Goal: Transaction & Acquisition: Complete application form

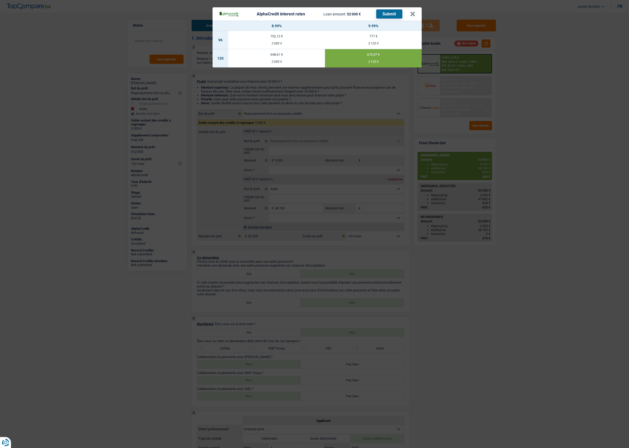
select select "refinancing"
select select "other"
select select "120"
select select "refinancing"
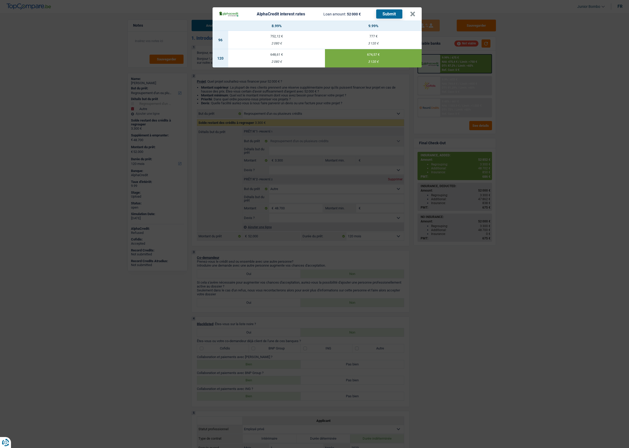
select select "refinancing"
select select "other"
select select "120"
select select "privateEmployee"
select select "netSalary"
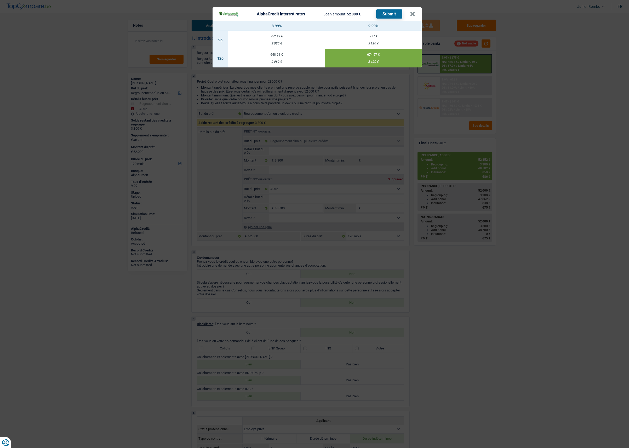
select select "rentalIncome"
select select "mealVouchers"
select select "ownerWithMortgage"
select select "mortgage"
select select "300"
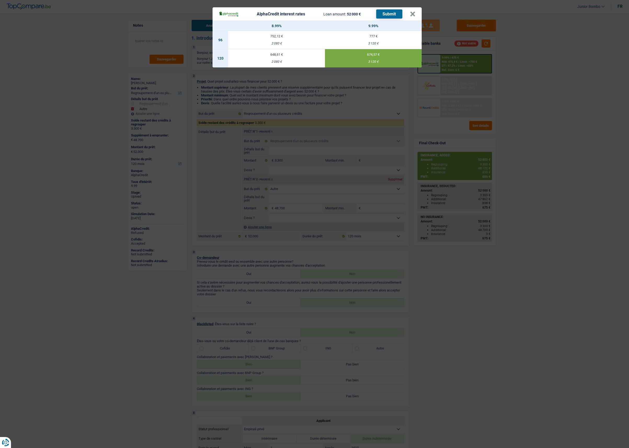
select select "mortgage"
select select "300"
select select "mortgage"
select select "300"
select select "cardOrCredit"
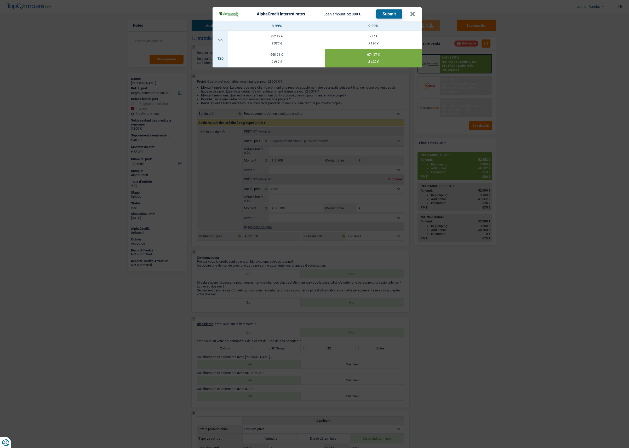
select select "personalLoan"
select select "other"
select select "84"
select select "cardOrCredit"
select select "refinancing"
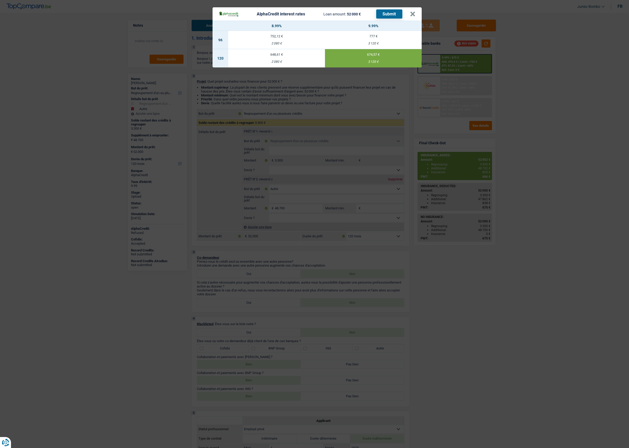
select select "refinancing"
select select "other"
select select "120"
click at [411, 13] on button "×" at bounding box center [412, 14] width 5 height 5
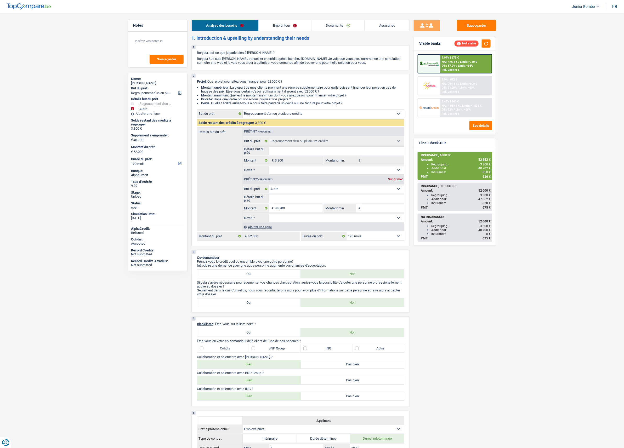
click at [278, 26] on link "Emprunteur" at bounding box center [285, 25] width 53 height 11
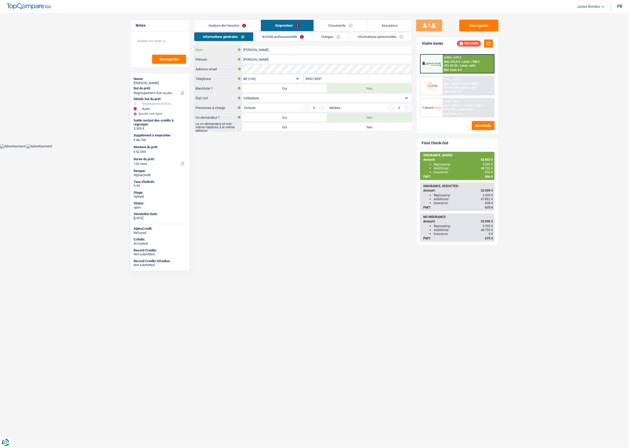
click at [261, 51] on input "Vander Veken" at bounding box center [327, 49] width 170 height 8
click at [260, 49] on input "Vander Veken" at bounding box center [327, 49] width 170 height 8
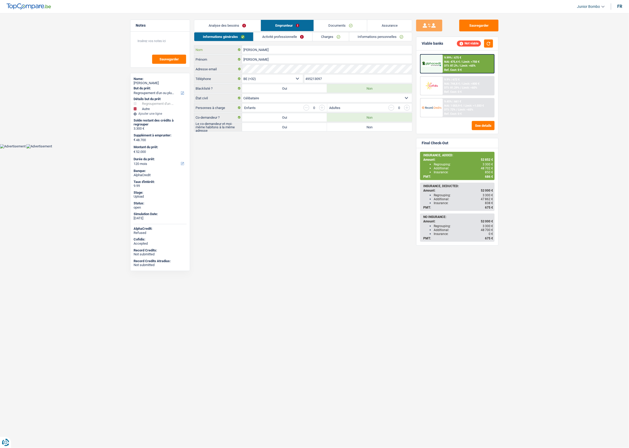
click at [260, 48] on input "Vander Veken" at bounding box center [327, 49] width 170 height 8
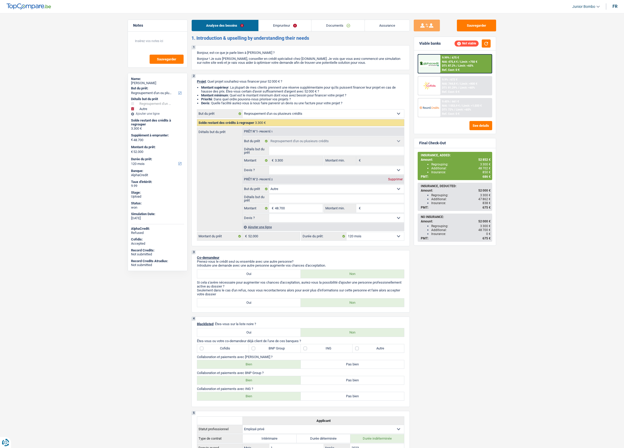
select select "refinancing"
select select "other"
select select "120"
select select "refinancing"
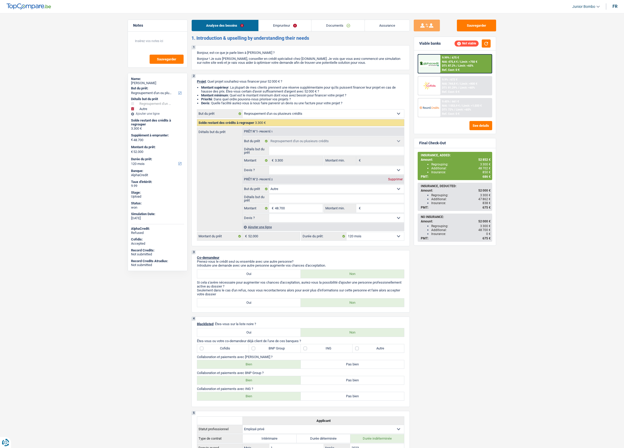
select select "refinancing"
select select "other"
select select "120"
select select "privateEmployee"
select select "netSalary"
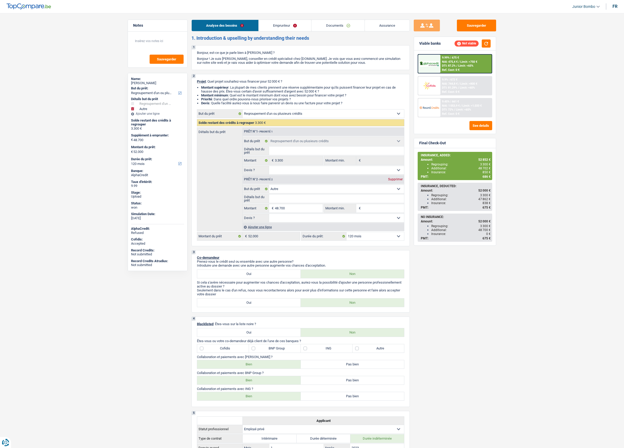
select select "rentalIncome"
select select "mealVouchers"
select select "ownerWithMortgage"
select select "mortgage"
select select "300"
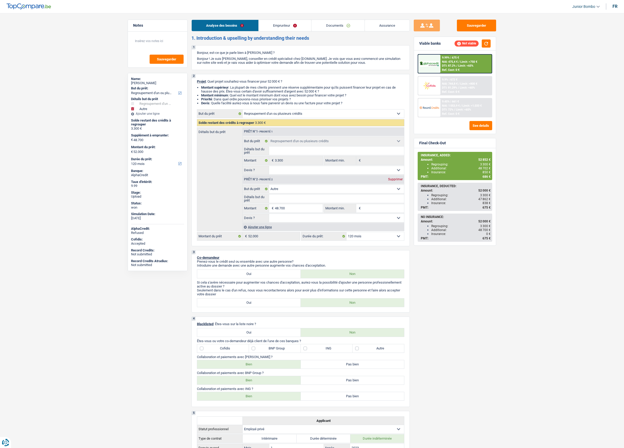
select select "mortgage"
select select "300"
select select "mortgage"
select select "300"
select select "cardOrCredit"
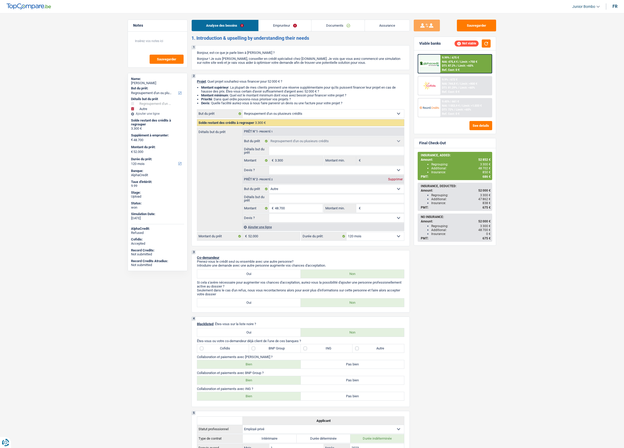
select select "personalLoan"
select select "other"
select select "84"
select select "cardOrCredit"
select select "refinancing"
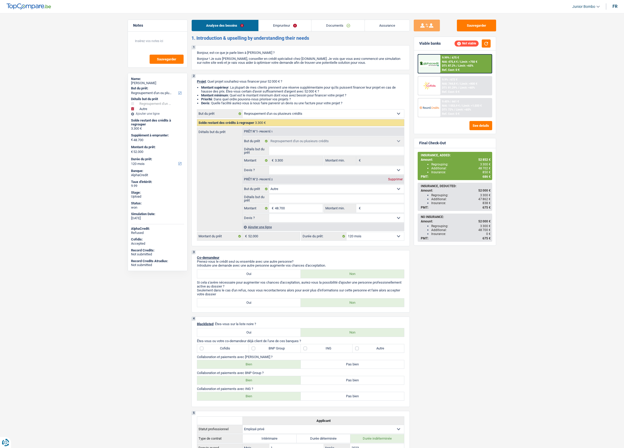
select select "refinancing"
select select "other"
select select "120"
click at [452, 61] on span "NAI: 475,4 €" at bounding box center [450, 61] width 16 height 3
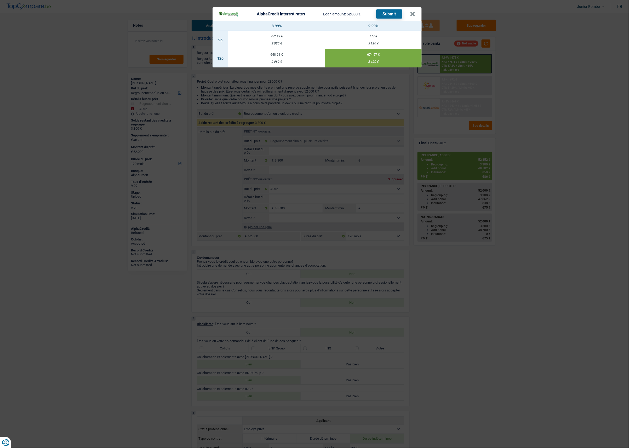
click at [566, 81] on div "AlphaCredit interest rates Loan amount: 52 000 € Submit × 8.99% 9.99% 96 752,12…" at bounding box center [314, 224] width 629 height 448
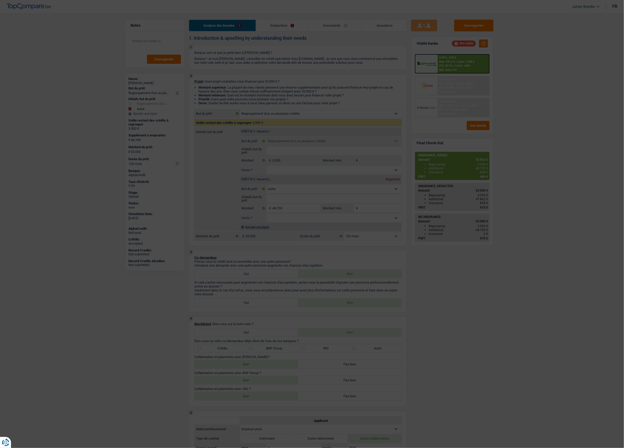
click at [445, 84] on span "NAI: 744,8 €" at bounding box center [447, 83] width 16 height 3
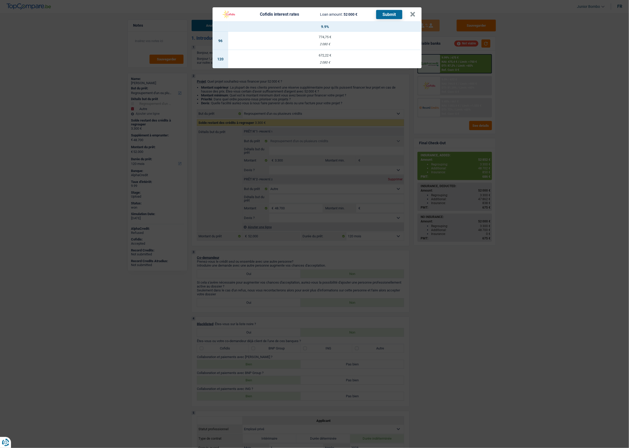
click at [445, 86] on div "Cofidis interest rates Loan amount: 52 000 € Submit × 9.9% 96 774,75 € 2 080 € …" at bounding box center [314, 224] width 629 height 448
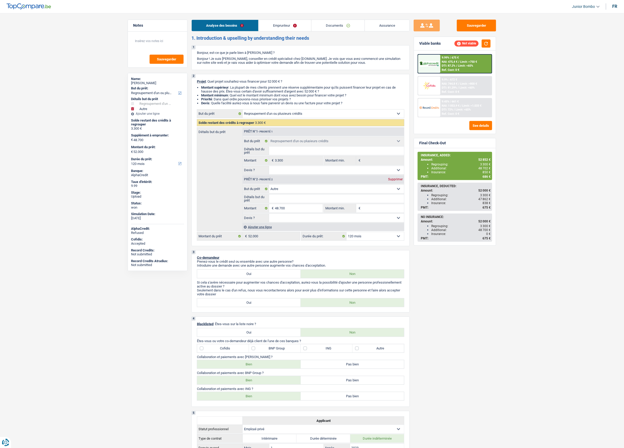
click at [445, 86] on span "DTI: 81.29%" at bounding box center [449, 87] width 15 height 3
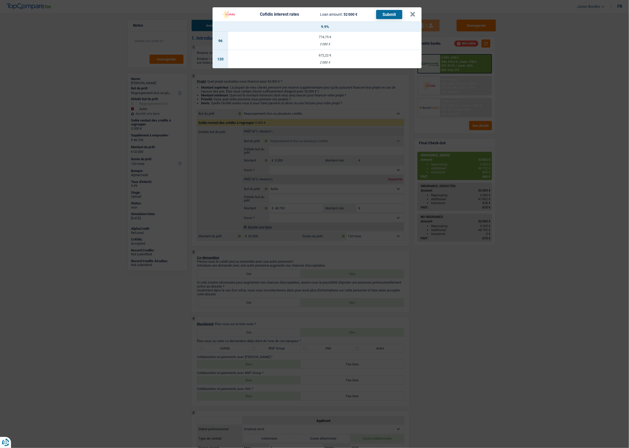
click at [477, 85] on div "Cofidis interest rates Loan amount: 52 000 € Submit × 9.9% 96 774,75 € 2 080 € …" at bounding box center [314, 224] width 629 height 448
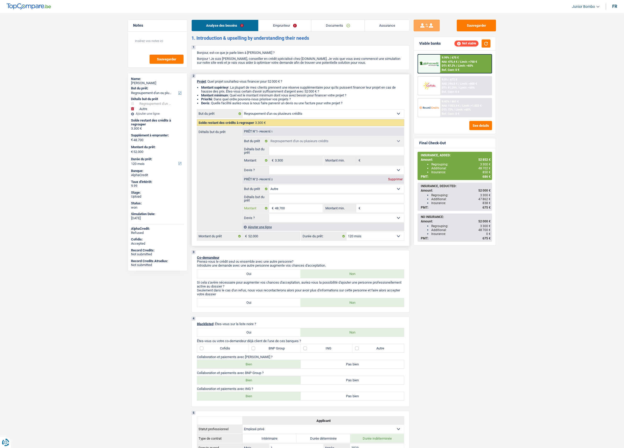
click at [277, 208] on input "48.700" at bounding box center [299, 208] width 48 height 8
type input "4.700"
type input "49.700"
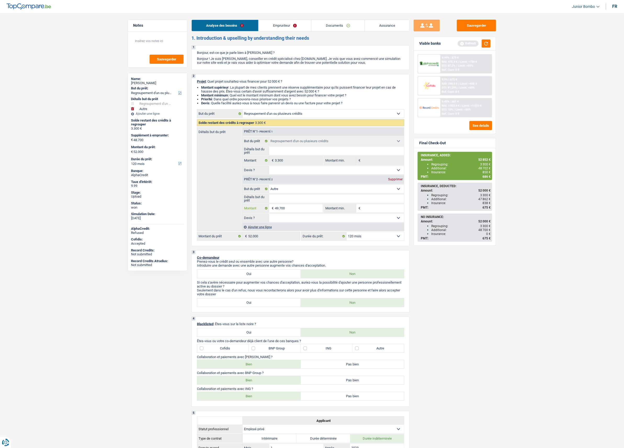
type input "49.700"
type input "53.000"
select select "144"
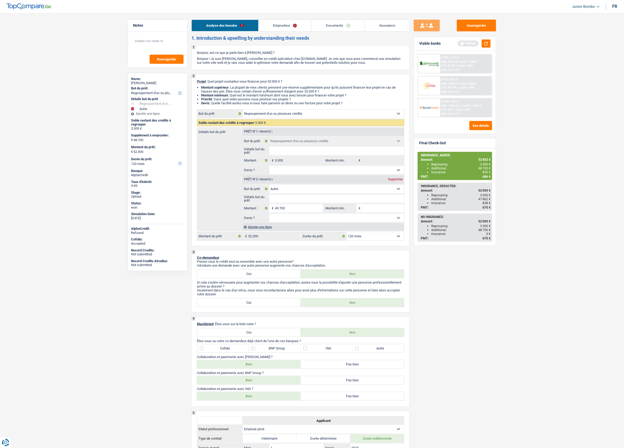
type input "53.000"
select select "144"
type input "53.000"
select select "144"
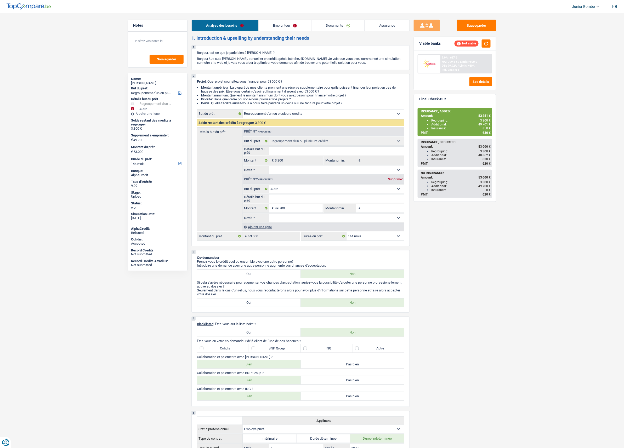
click at [456, 66] on span "DTI: 79.92%" at bounding box center [449, 65] width 15 height 3
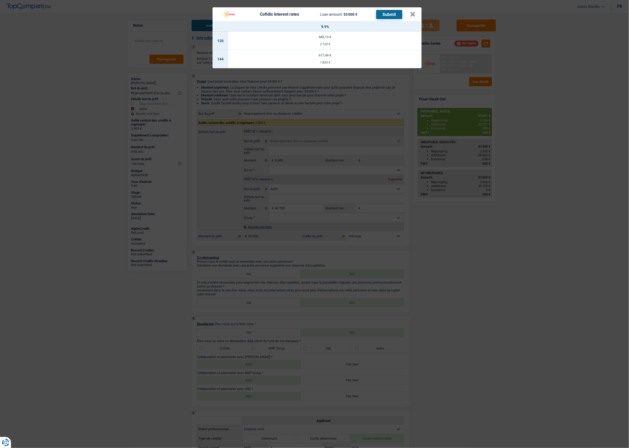
click at [327, 56] on div "617,49 €" at bounding box center [324, 55] width 193 height 3
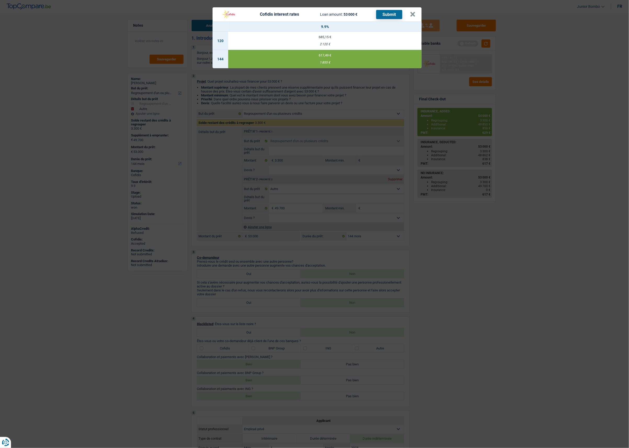
drag, startPoint x: 323, startPoint y: 62, endPoint x: 316, endPoint y: 61, distance: 7.4
click at [314, 63] on div "1 855 €" at bounding box center [324, 62] width 193 height 3
copy div "1 855 €"
click at [579, 136] on div "Cofidis interest rates Loan amount: 53 000 € Submit × 9.9% 120 685,15 € 2 120 €…" at bounding box center [314, 224] width 629 height 448
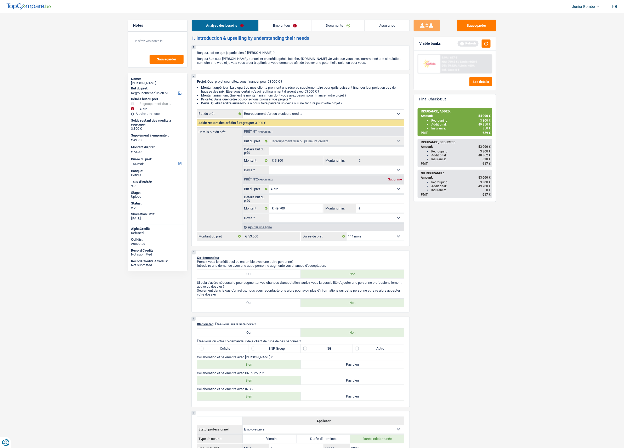
click at [469, 128] on div "Insurance: 850 €" at bounding box center [460, 129] width 59 height 4
click at [474, 64] on span "Limit: <60%" at bounding box center [467, 65] width 15 height 3
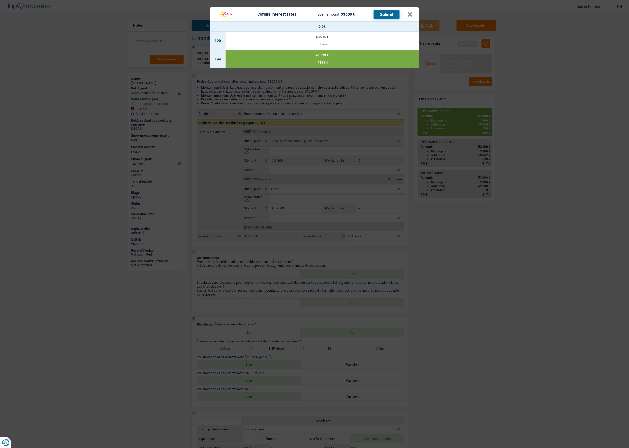
drag, startPoint x: 561, startPoint y: 84, endPoint x: 557, endPoint y: 80, distance: 5.6
click at [560, 82] on div "Cofidis interest rates Loan amount: 53 000 € Submit × 9.9% 120 685,15 € 2 120 €…" at bounding box center [314, 224] width 629 height 448
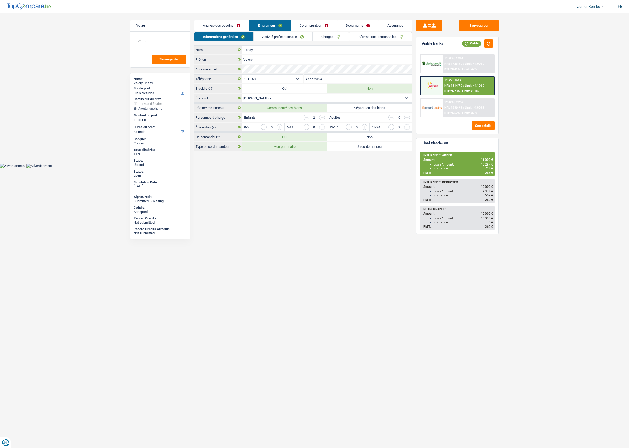
select select "study"
select select "48"
select select "32"
select select "married"
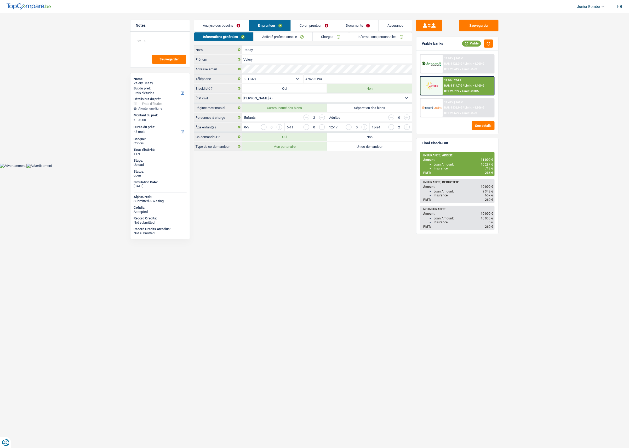
click at [377, 39] on link "Informations personnelles" at bounding box center [380, 36] width 63 height 9
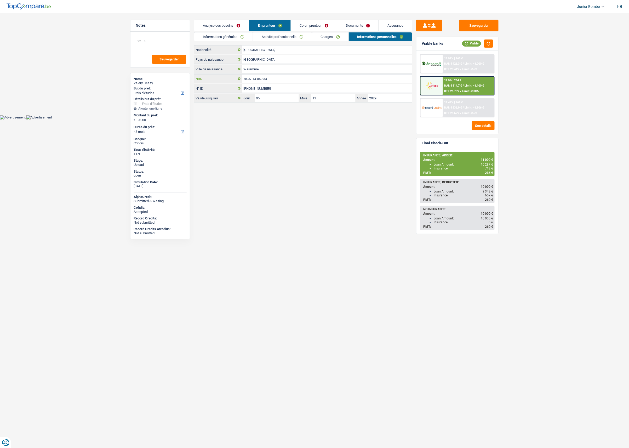
click at [256, 79] on input "78.07.14-069.34" at bounding box center [327, 79] width 170 height 8
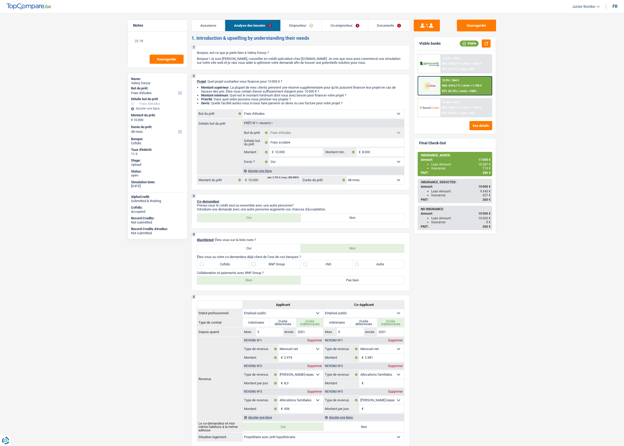
select select "study"
select select "48"
select select "study"
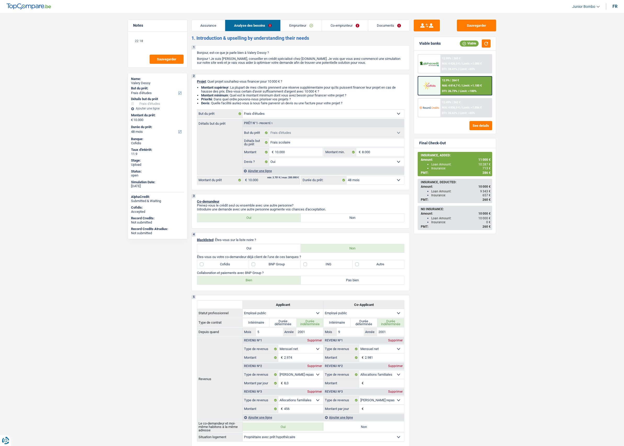
select select "yes"
select select "48"
select select "publicEmployee"
select select "netSalary"
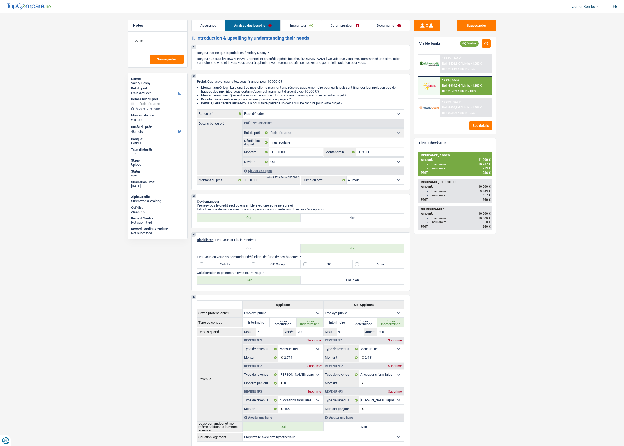
select select "mealVouchers"
select select "familyAllowances"
select select "netSalary"
select select "familyAllowances"
select select "mealVouchers"
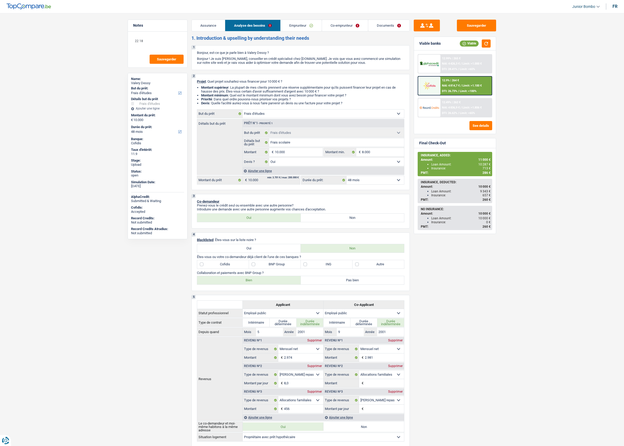
select select "ownerWithMortgage"
select select "mortgage"
select select "300"
select select "mortgage"
select select "180"
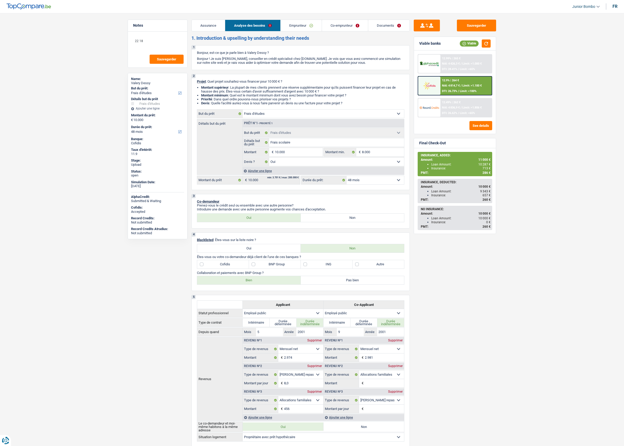
select select "carLoan"
select select "60"
select select "carLoan"
select select "36"
select select "personalLoan"
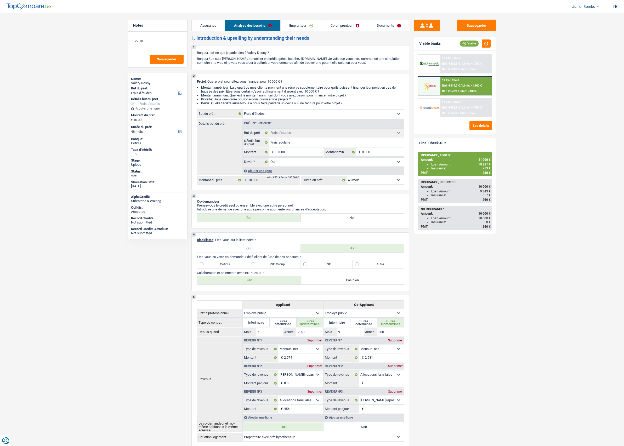
select select "education"
select select "36"
select select "study"
select select "yes"
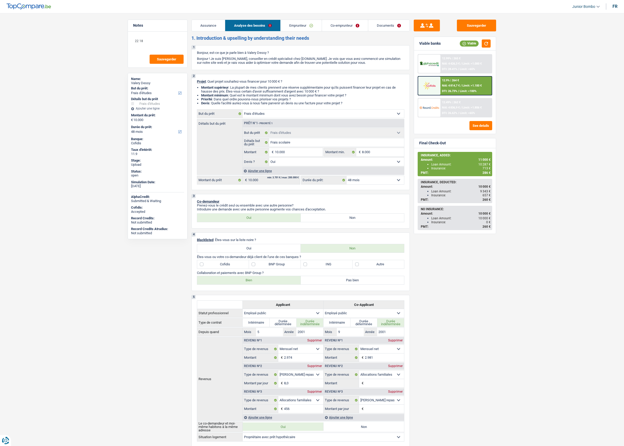
select select "48"
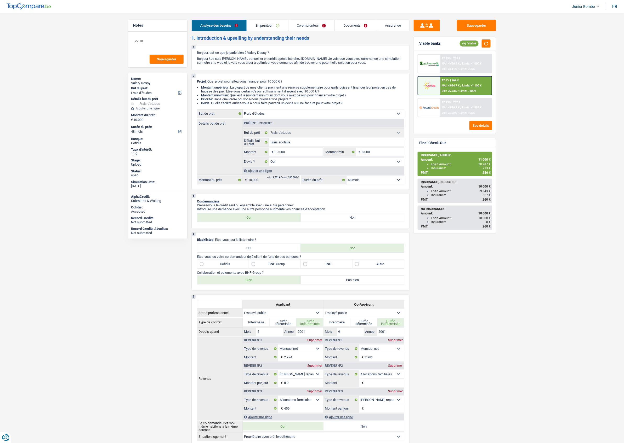
click at [262, 23] on link "Emprunteur" at bounding box center [267, 25] width 41 height 11
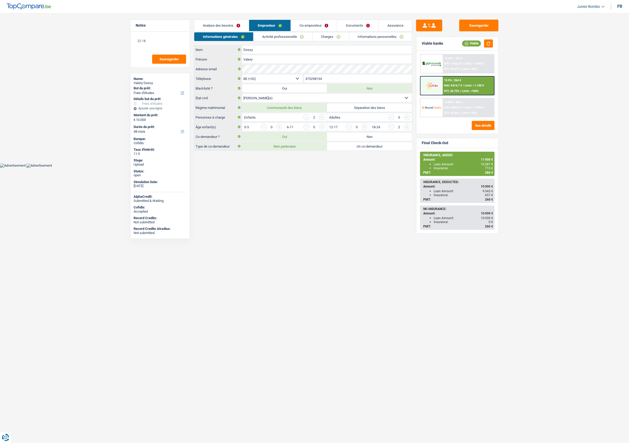
click at [370, 33] on link "Informations personnelles" at bounding box center [380, 36] width 63 height 9
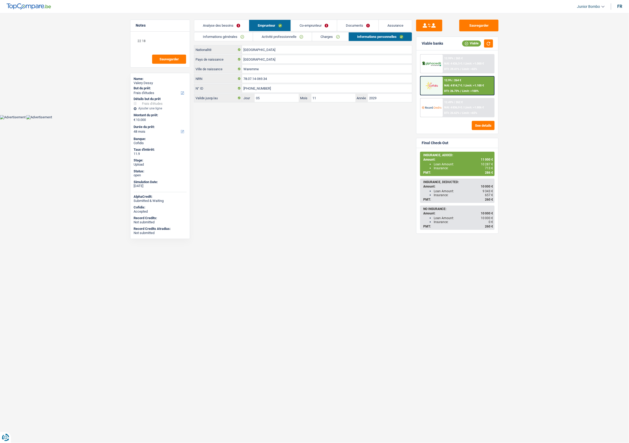
click at [298, 23] on link "Co-emprunteur" at bounding box center [314, 25] width 46 height 11
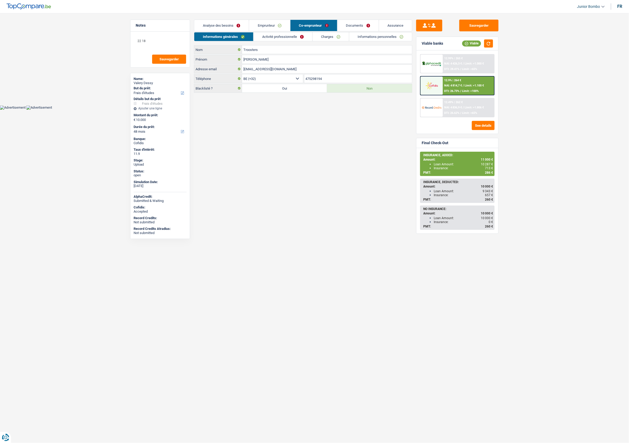
click at [381, 32] on link "Informations personnelles" at bounding box center [380, 36] width 63 height 9
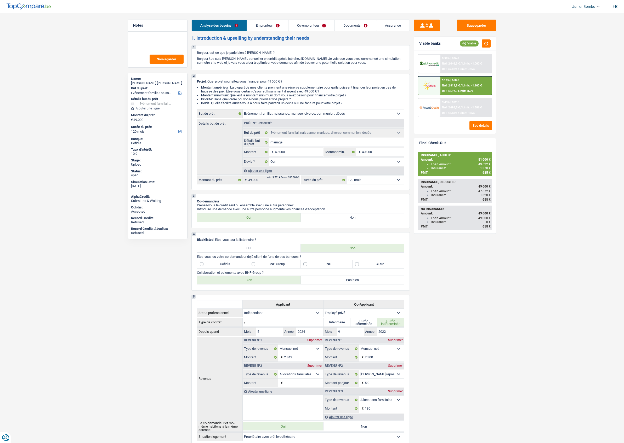
select select "familyEvent"
select select "120"
select select "familyEvent"
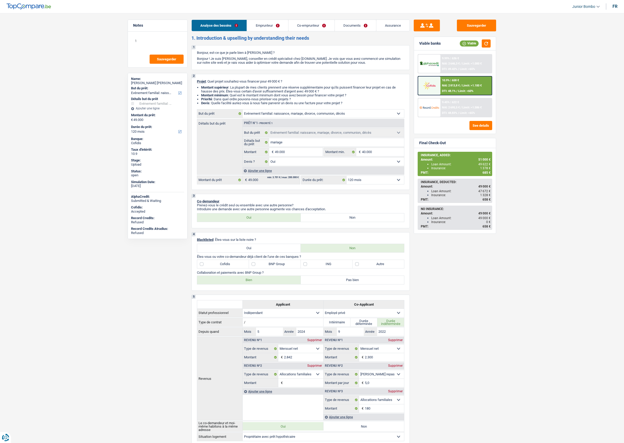
select select "yes"
select select "120"
select select "independent"
select select "privateEmployee"
select select "netSalary"
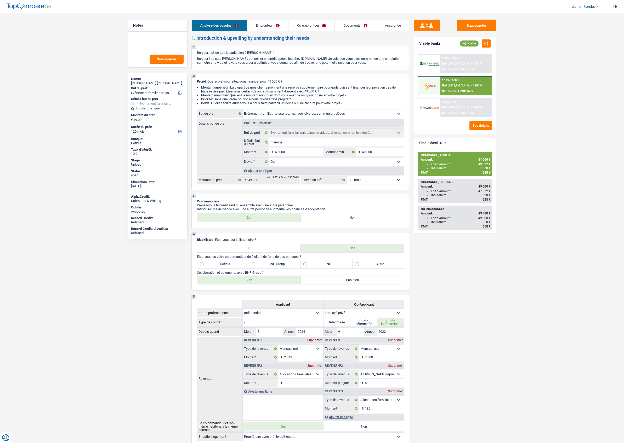
select select "familyAllowances"
select select "netSalary"
select select "mealVouchers"
select select "familyAllowances"
select select "ownerWithMortgage"
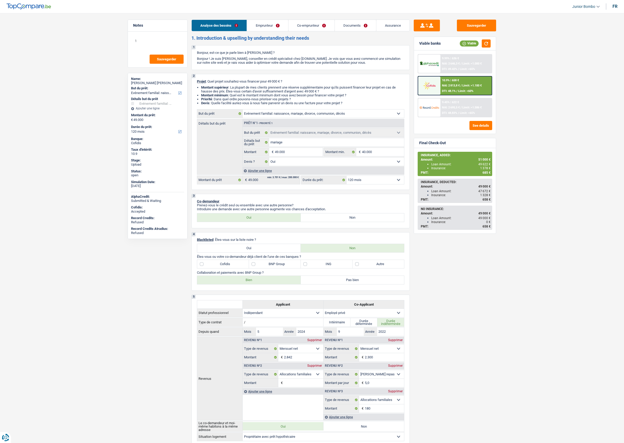
select select "mortgage"
select select "300"
select select "familyEvent"
select select "yes"
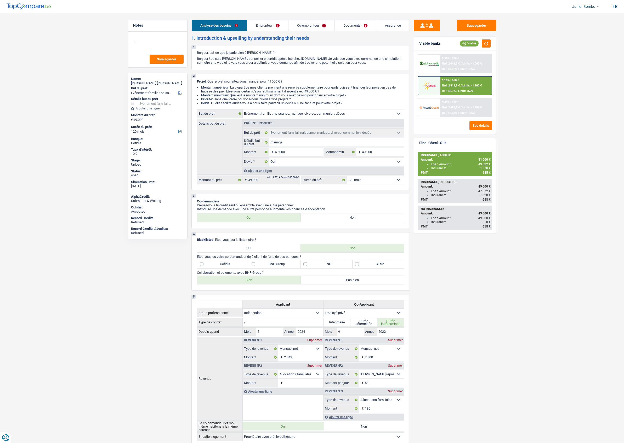
select select "120"
click at [264, 24] on link "Emprunteur" at bounding box center [267, 25] width 41 height 11
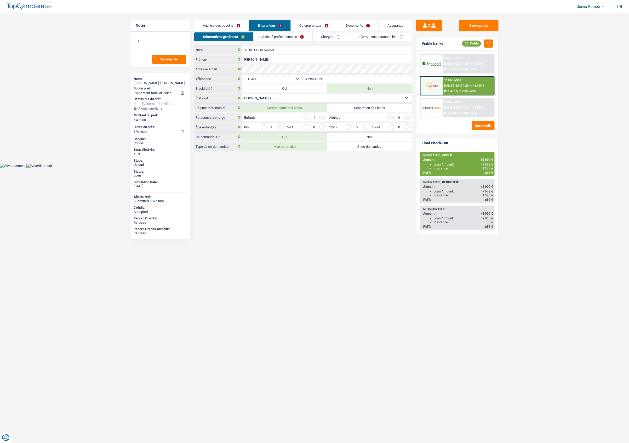
click at [385, 39] on link "Informations personnelles" at bounding box center [380, 36] width 63 height 9
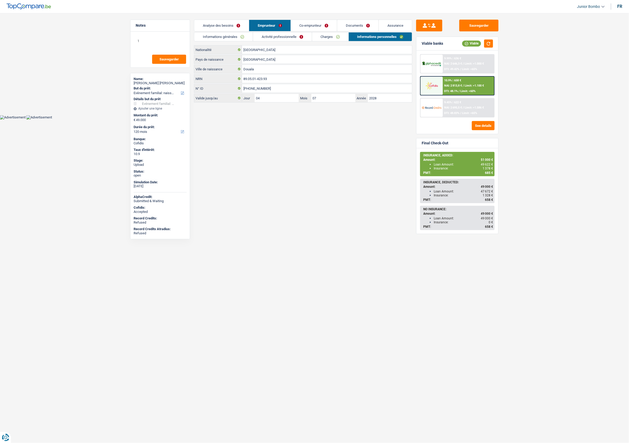
click at [287, 39] on link "Activité professionnelle" at bounding box center [282, 36] width 59 height 9
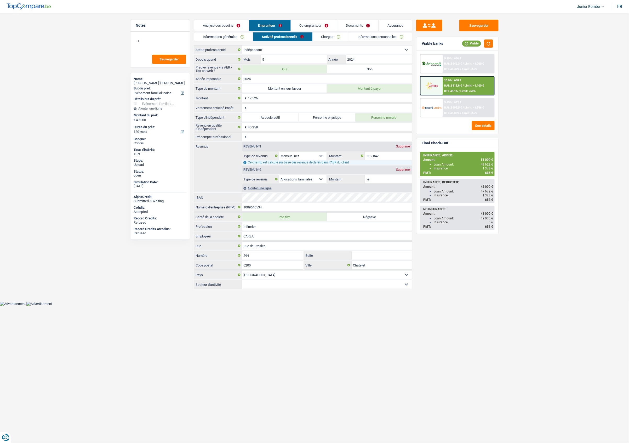
click at [309, 25] on link "Co-emprunteur" at bounding box center [314, 25] width 46 height 11
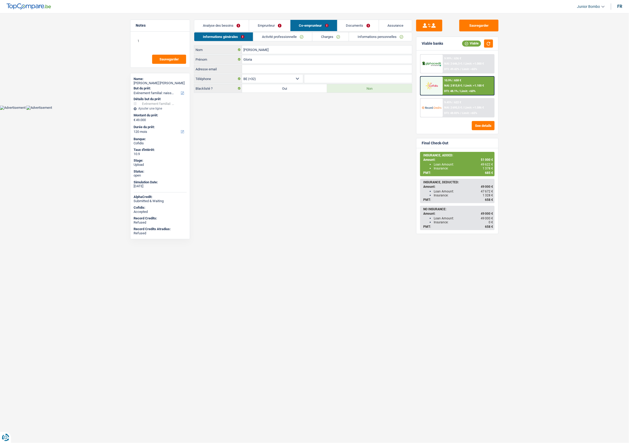
drag, startPoint x: 377, startPoint y: 37, endPoint x: 372, endPoint y: 39, distance: 5.3
click at [376, 37] on link "Informations personnelles" at bounding box center [380, 36] width 63 height 9
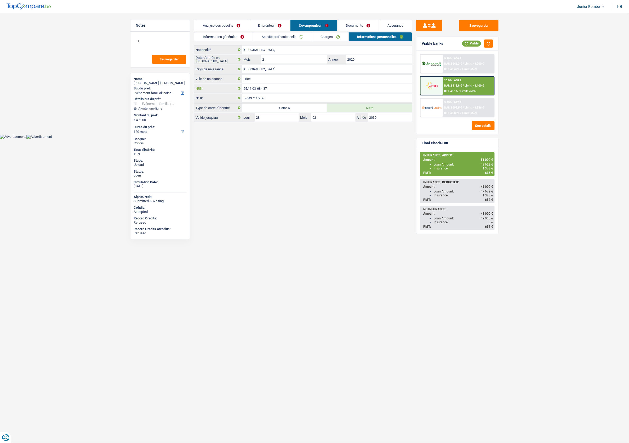
click at [262, 91] on input "95.11.03-684.37" at bounding box center [327, 88] width 170 height 8
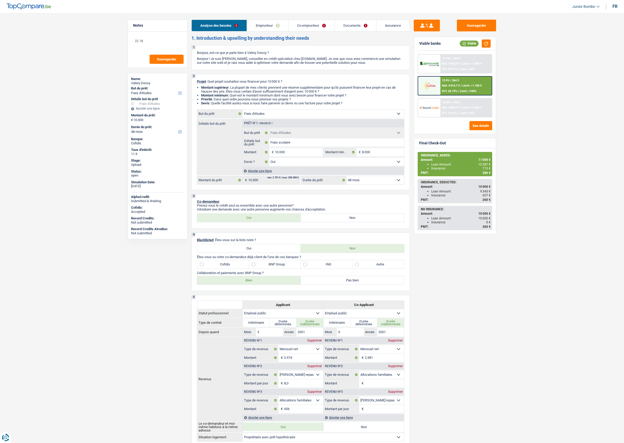
select select "study"
select select "48"
select select "study"
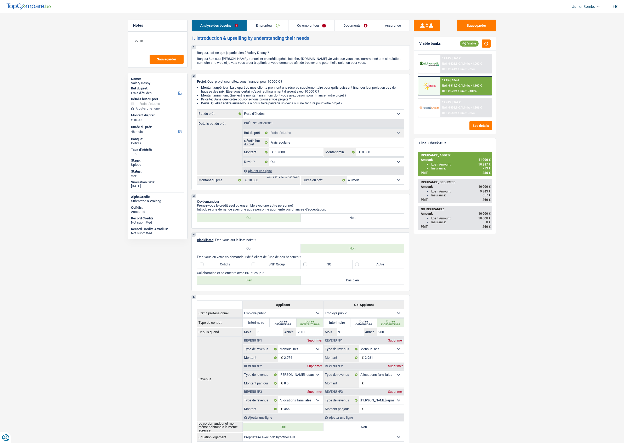
select select "yes"
select select "48"
select select "publicEmployee"
select select "netSalary"
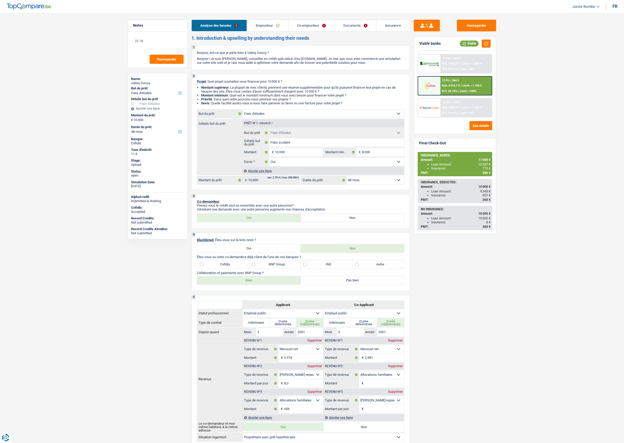
select select "mealVouchers"
select select "familyAllowances"
select select "netSalary"
select select "familyAllowances"
select select "mealVouchers"
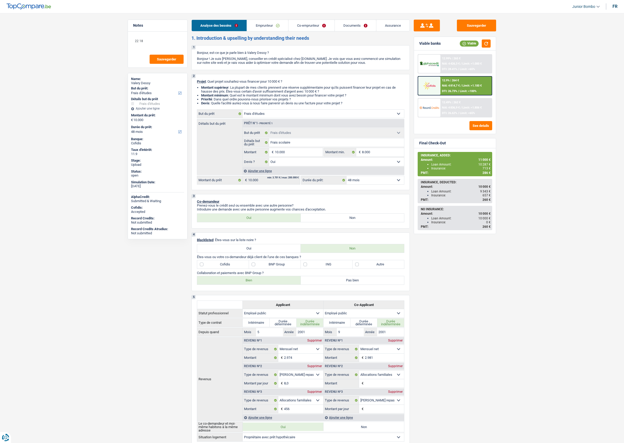
select select "ownerWithMortgage"
select select "mortgage"
select select "300"
select select "mortgage"
select select "180"
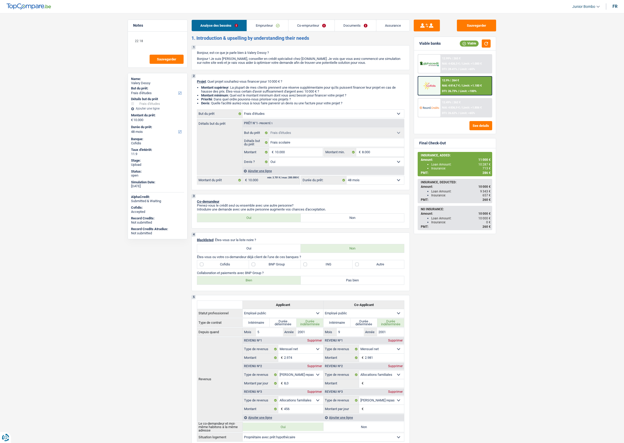
select select "carLoan"
select select "60"
select select "carLoan"
select select "36"
select select "personalLoan"
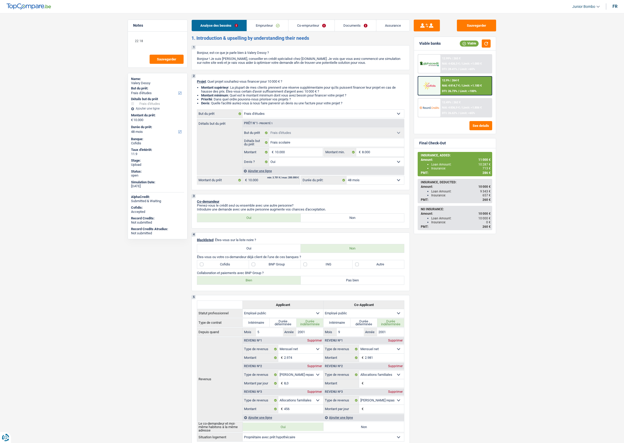
select select "education"
select select "36"
select select "study"
select select "yes"
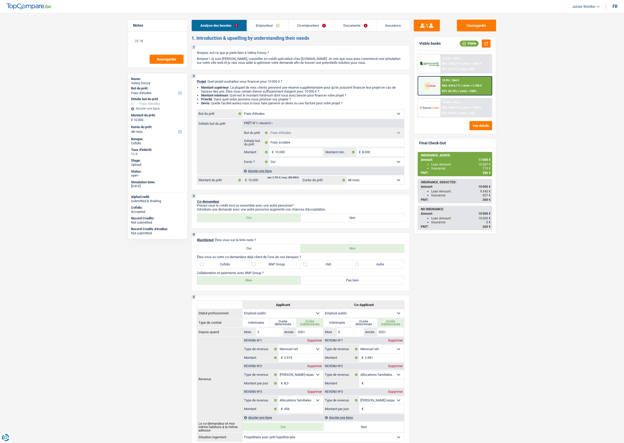
select select "48"
click at [455, 91] on span "DTI: 26.73%" at bounding box center [449, 90] width 15 height 3
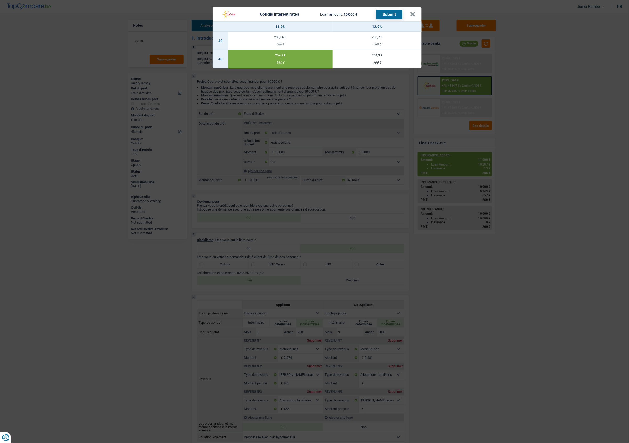
click at [455, 91] on div "Cofidis interest rates Loan amount: 10 000 € Submit × 11.9% 12.9% 42 289,36 € 6…" at bounding box center [314, 221] width 629 height 443
select select "study"
select select "48"
select select "study"
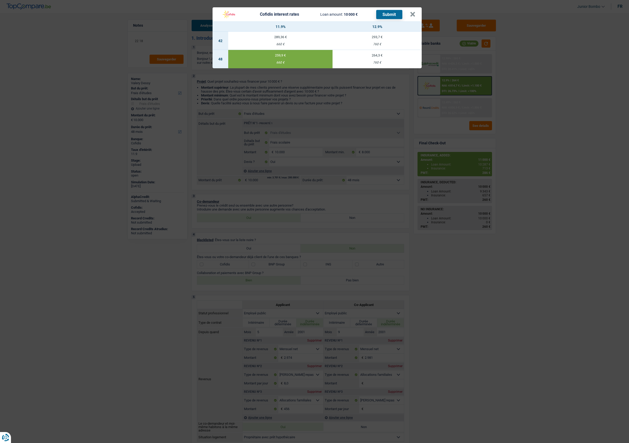
select select "study"
select select "yes"
select select "48"
select select "publicEmployee"
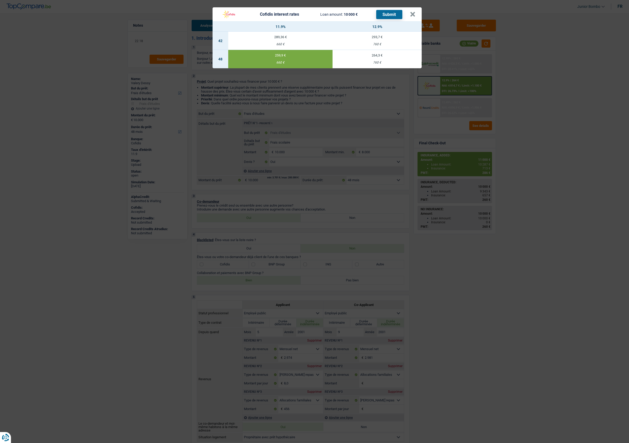
select select "netSalary"
select select "mealVouchers"
select select "familyAllowances"
select select "netSalary"
select select "familyAllowances"
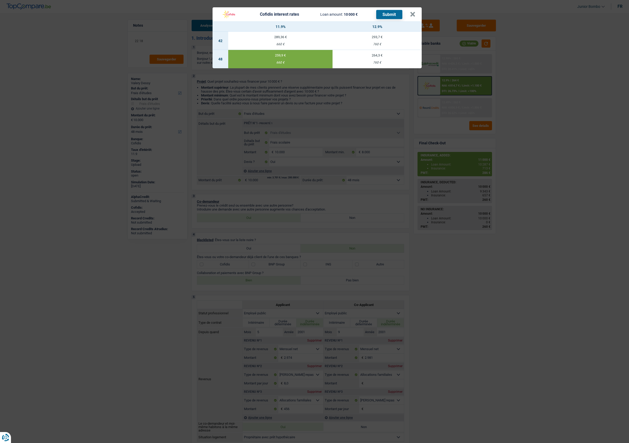
select select "mealVouchers"
select select "ownerWithMortgage"
select select "mortgage"
select select "300"
select select "mortgage"
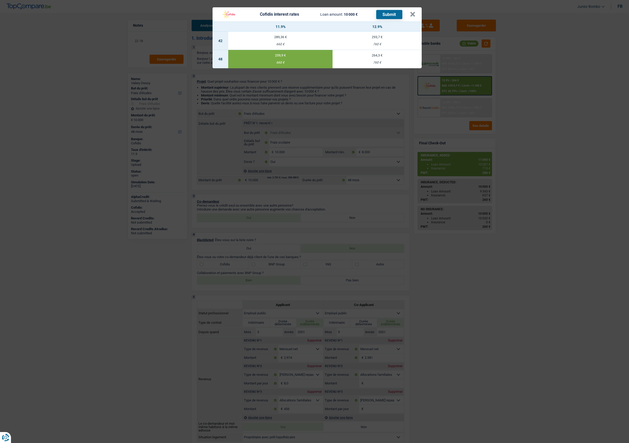
select select "180"
select select "carLoan"
select select "60"
select select "carLoan"
select select "36"
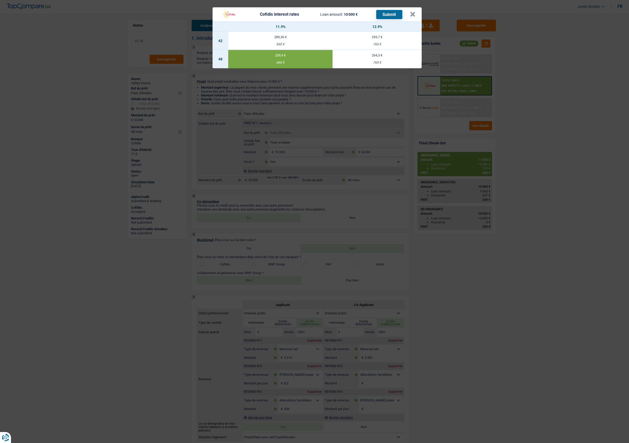
select select "personalLoan"
select select "education"
select select "36"
select select "study"
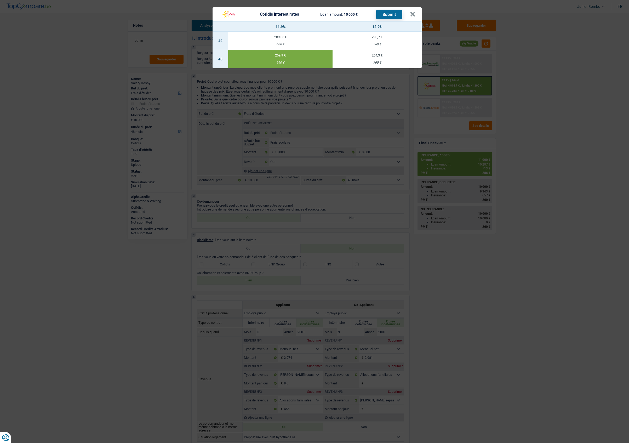
select select "yes"
select select "48"
click at [503, 81] on div "Cofidis interest rates Loan amount: 10 000 € Submit × 11.9% 12.9% 42 289,36 € 6…" at bounding box center [314, 221] width 629 height 443
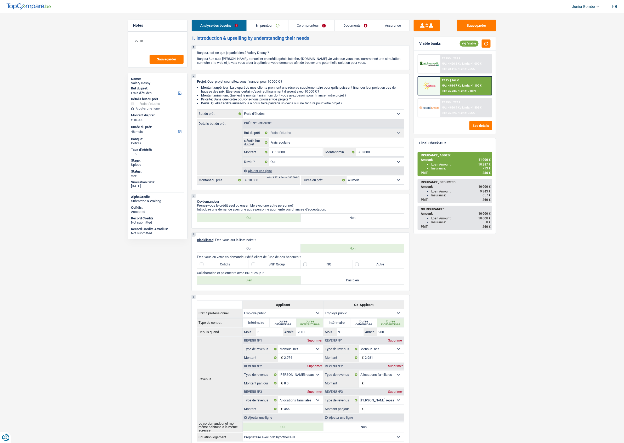
click at [456, 81] on div "12.9% | 264 €" at bounding box center [450, 80] width 17 height 3
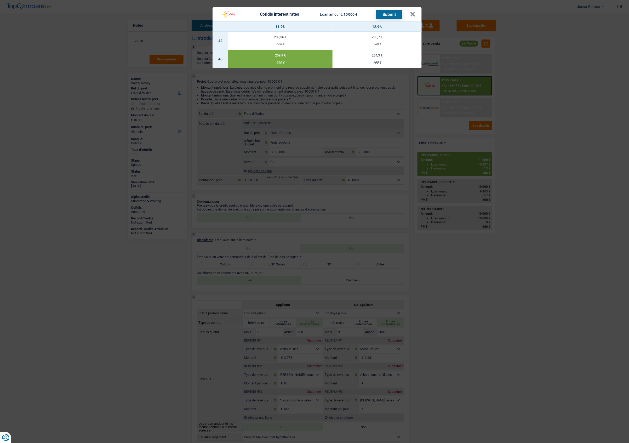
click at [449, 79] on div "Cofidis interest rates Loan amount: 10 000 € Submit × 11.9% 12.9% 42 289,36 € 6…" at bounding box center [314, 221] width 629 height 443
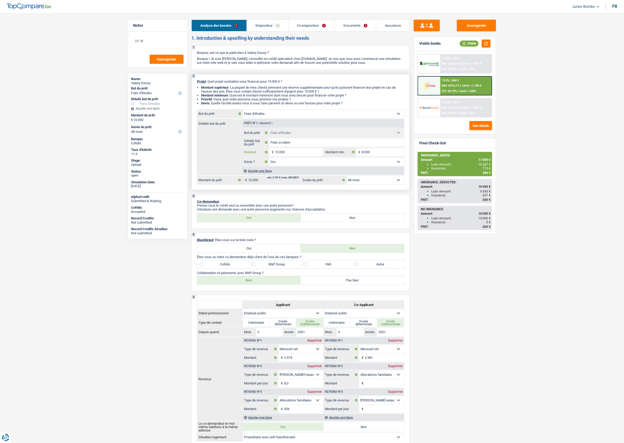
click at [281, 153] on input "10.000" at bounding box center [299, 152] width 48 height 8
type input "1"
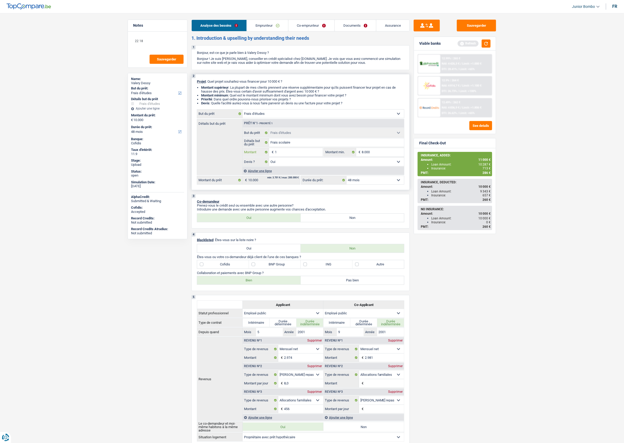
type input "11"
type input "110"
type input "1.100"
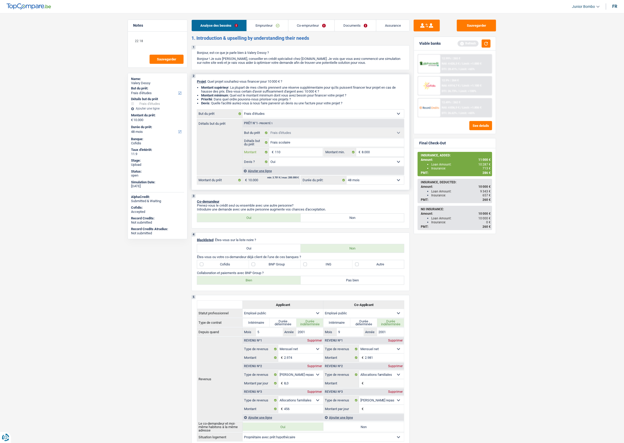
type input "1.100"
type input "11.000"
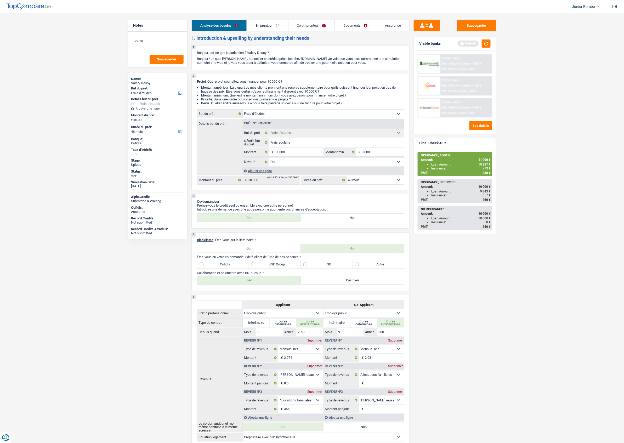
type input "11.000"
select select "60"
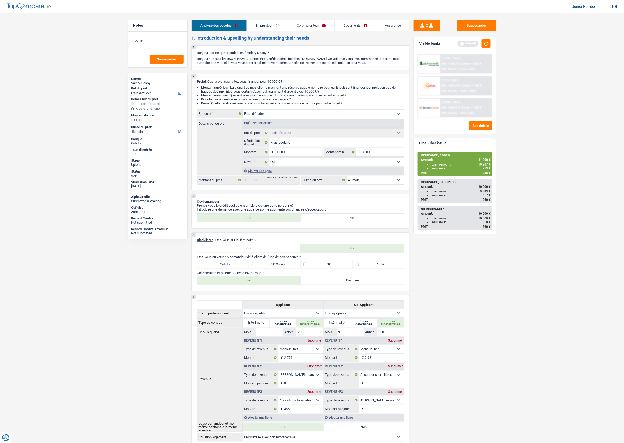
select select "60"
click at [446, 87] on div "12.9% | 246 € NAI: 4 833,2 € / Limit: >1.100 € DTI: 26.45% / Limit: <100%" at bounding box center [466, 86] width 52 height 18
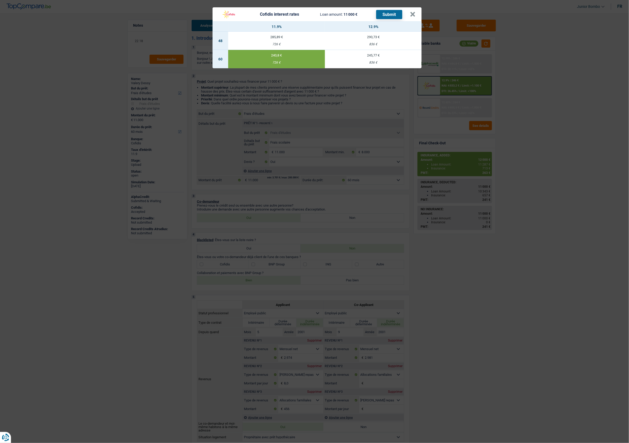
drag, startPoint x: 272, startPoint y: 62, endPoint x: 279, endPoint y: 62, distance: 6.3
click at [279, 62] on div "726 €" at bounding box center [276, 62] width 97 height 3
copy div "726"
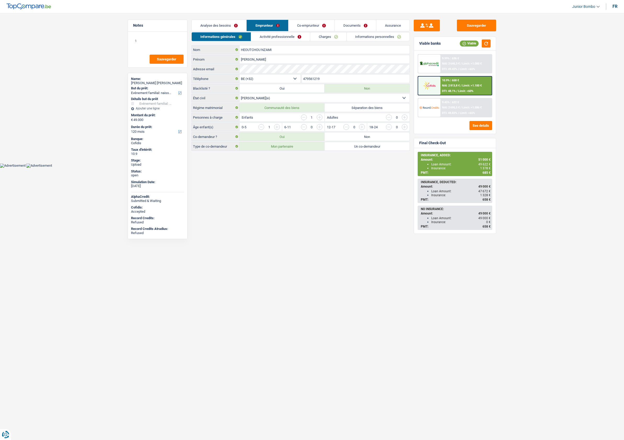
select select "familyEvent"
select select "120"
select select "32"
select select "married"
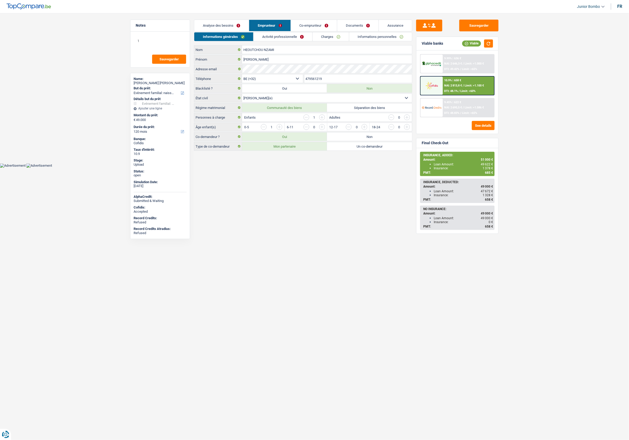
click at [328, 35] on link "Charges" at bounding box center [331, 36] width 36 height 9
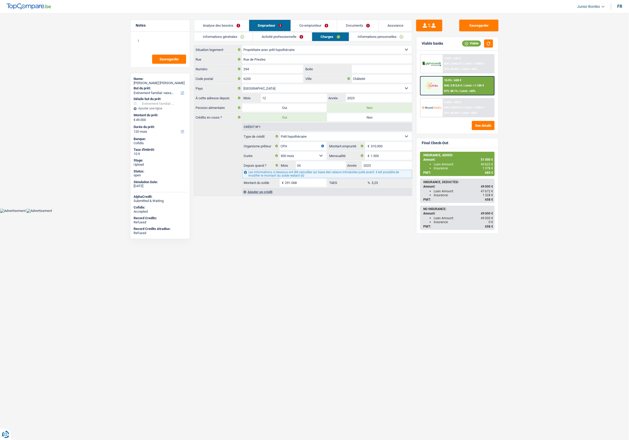
click at [360, 38] on link "Informations personnelles" at bounding box center [380, 36] width 63 height 9
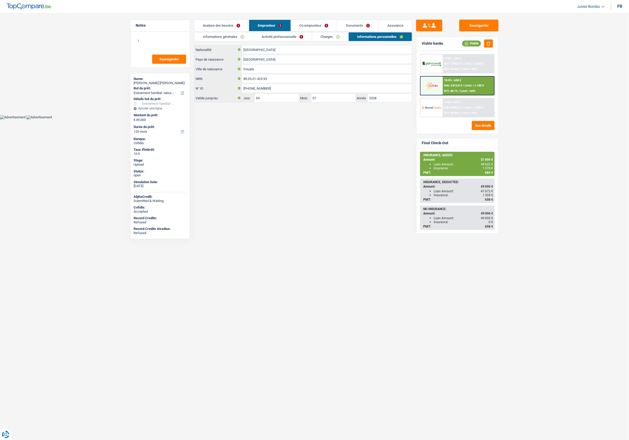
click at [325, 30] on link "Co-emprunteur" at bounding box center [314, 25] width 46 height 11
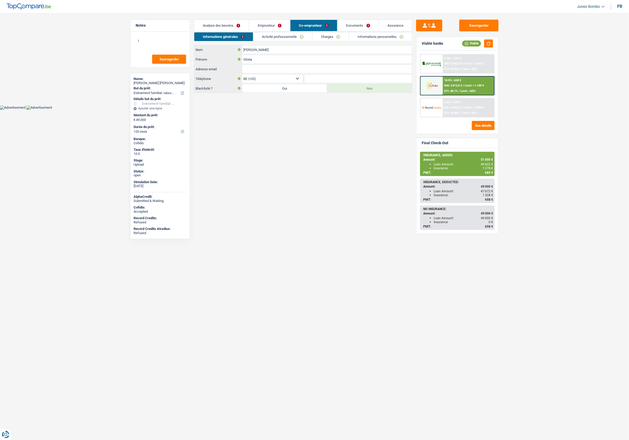
click at [373, 40] on link "Informations personnelles" at bounding box center [380, 36] width 63 height 9
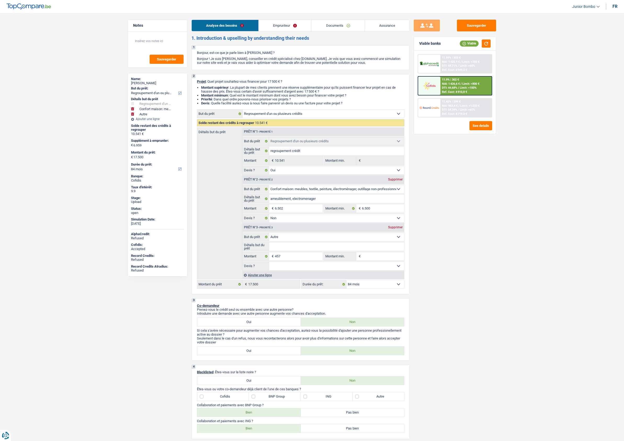
select select "refinancing"
select select "household"
select select "other"
select select "84"
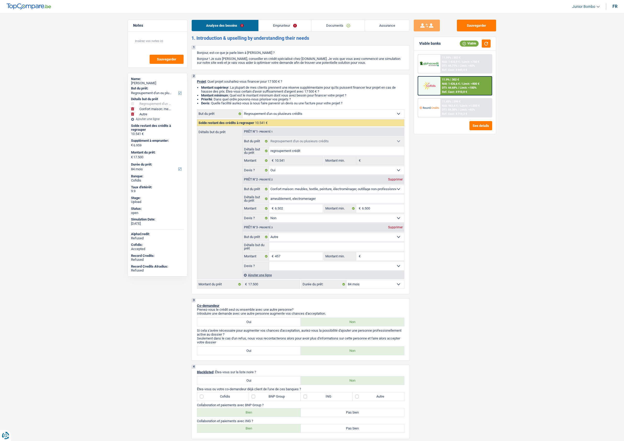
select select "refinancing"
select select "yes"
select select "household"
select select "false"
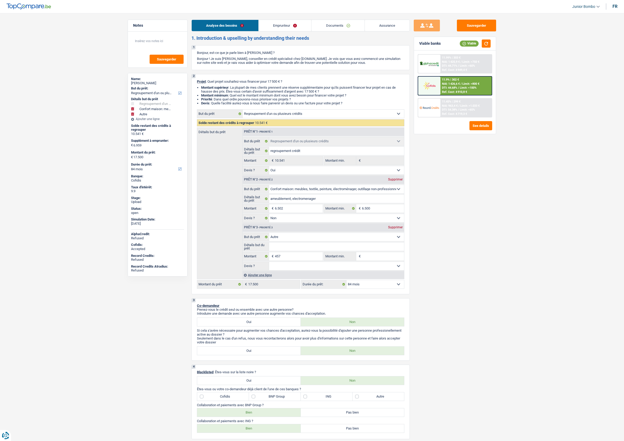
select select "other"
select select "84"
select select "worker"
select select "netSalary"
select select "other"
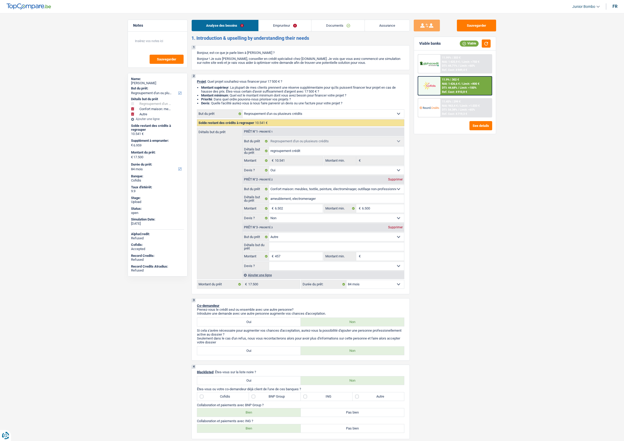
select select "rents"
select select "carLoan"
select select "48"
select select "personalLoan"
select select "other"
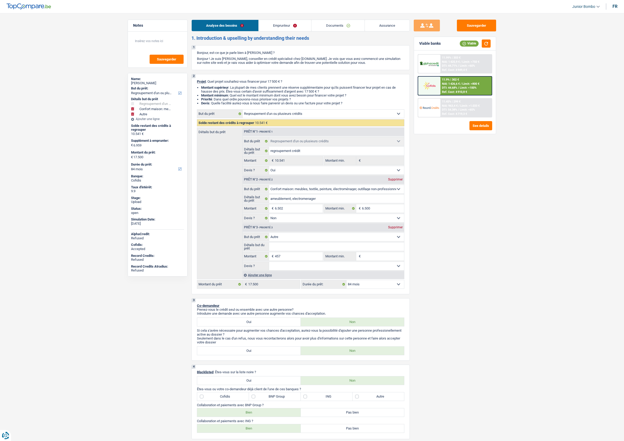
select select "84"
select select "refinancing"
select select "yes"
select select "household"
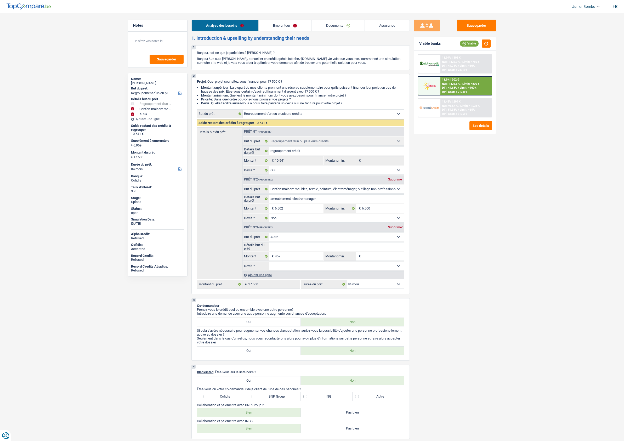
select select "false"
select select "other"
select select "84"
click at [277, 20] on link "Emprunteur" at bounding box center [285, 25] width 53 height 11
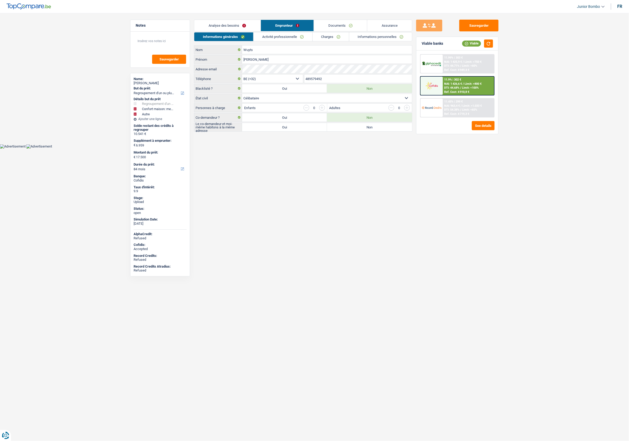
click at [371, 36] on link "Informations personnelles" at bounding box center [380, 36] width 63 height 9
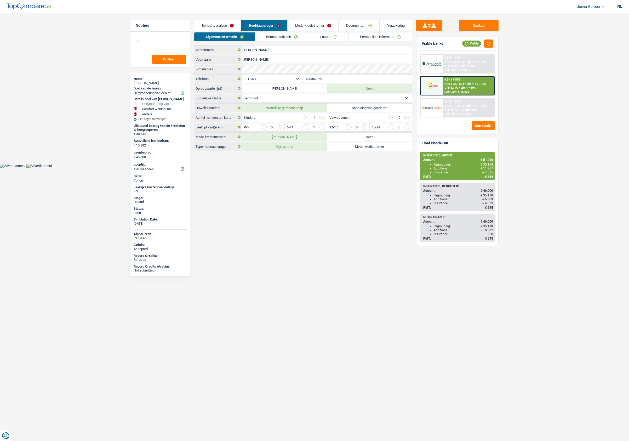
select select "refinancing"
select select "household"
select select "other"
select select "120"
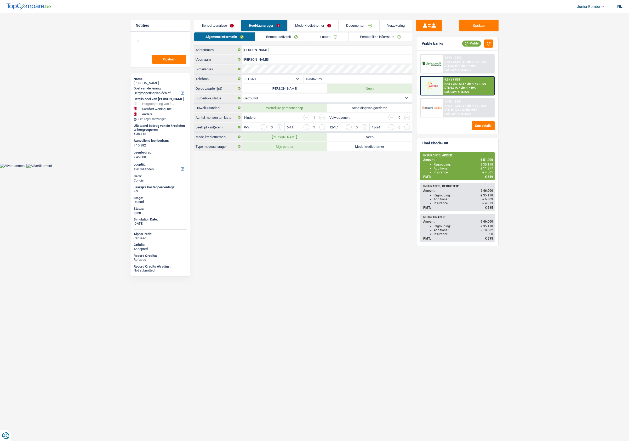
select select "32"
select select "married"
click at [364, 37] on link "Persoonlijke informatie" at bounding box center [380, 36] width 63 height 9
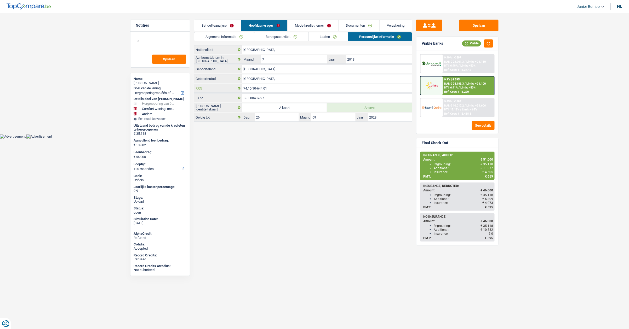
click at [255, 88] on input "74.10.10-644.01" at bounding box center [327, 88] width 170 height 8
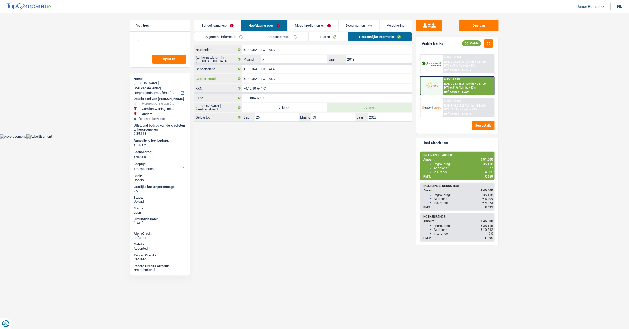
click at [268, 82] on input "Maputo" at bounding box center [327, 79] width 170 height 8
click at [269, 89] on input "74.10.10-644.01" at bounding box center [327, 88] width 170 height 8
